Goal: Find specific fact: Find specific fact

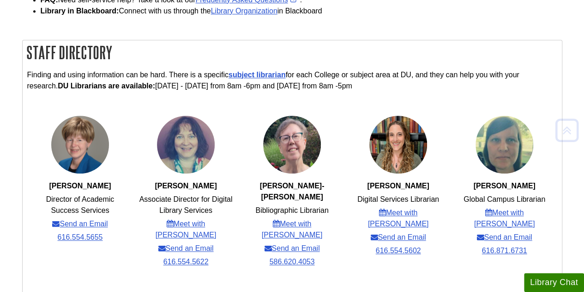
scroll to position [323, 0]
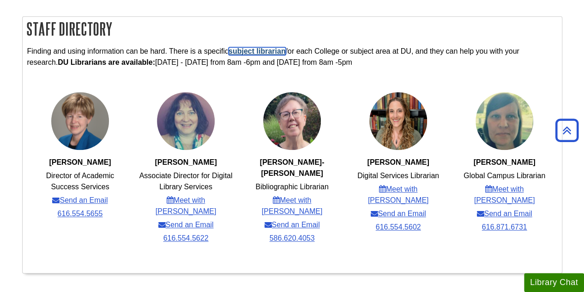
click at [253, 52] on link "subject librarian" at bounding box center [257, 51] width 57 height 8
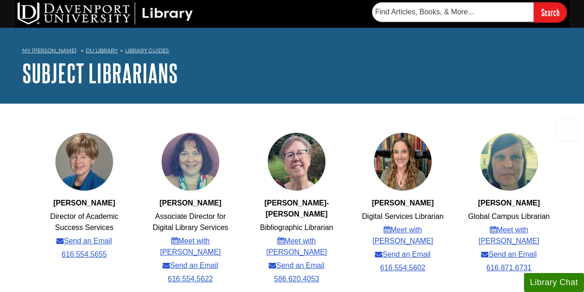
scroll to position [316, 0]
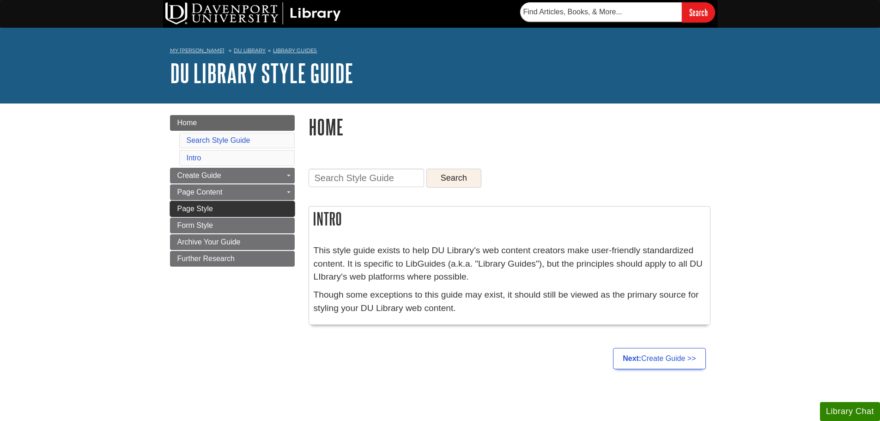
click at [285, 208] on link "Page Style" at bounding box center [232, 209] width 125 height 16
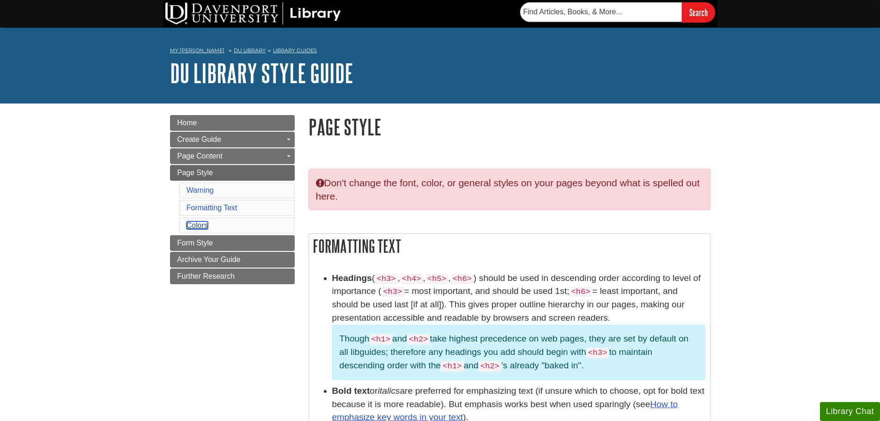
click at [197, 225] on link "Colors" at bounding box center [197, 225] width 21 height 8
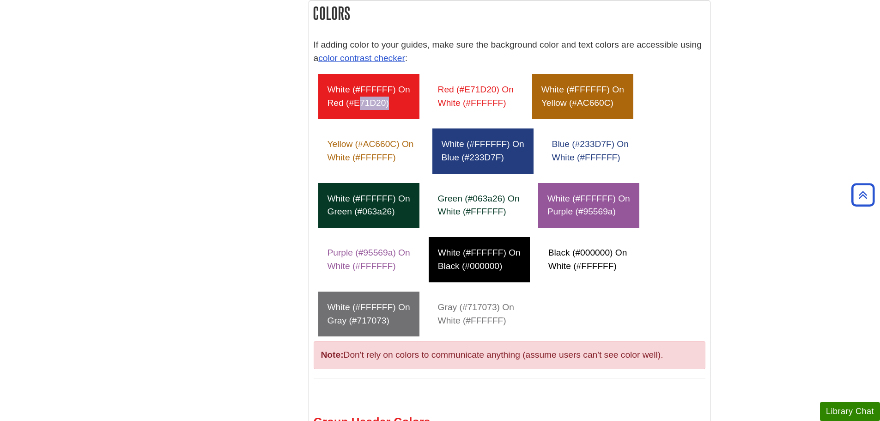
drag, startPoint x: 387, startPoint y: 103, endPoint x: 355, endPoint y: 102, distance: 31.9
click at [355, 102] on div "white (#FFFFFF) on red (#E71D20)" at bounding box center [368, 96] width 101 height 45
copy div "E71D20"
